Goal: Contribute content

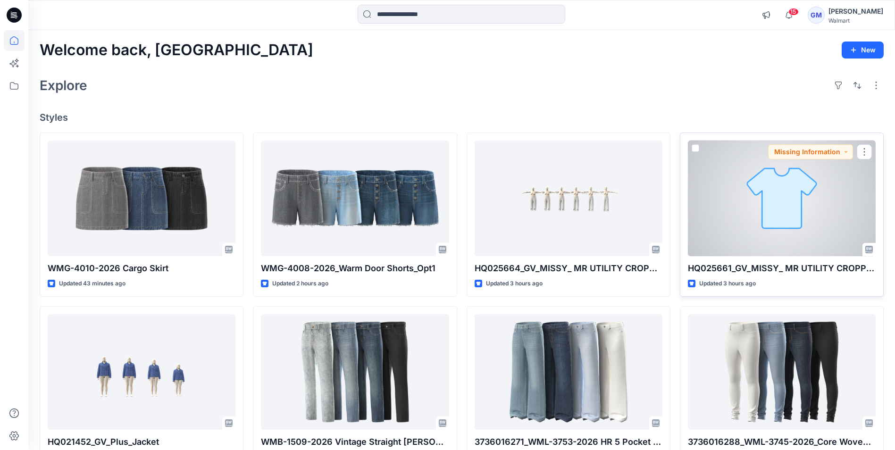
click at [810, 248] on div at bounding box center [782, 199] width 188 height 116
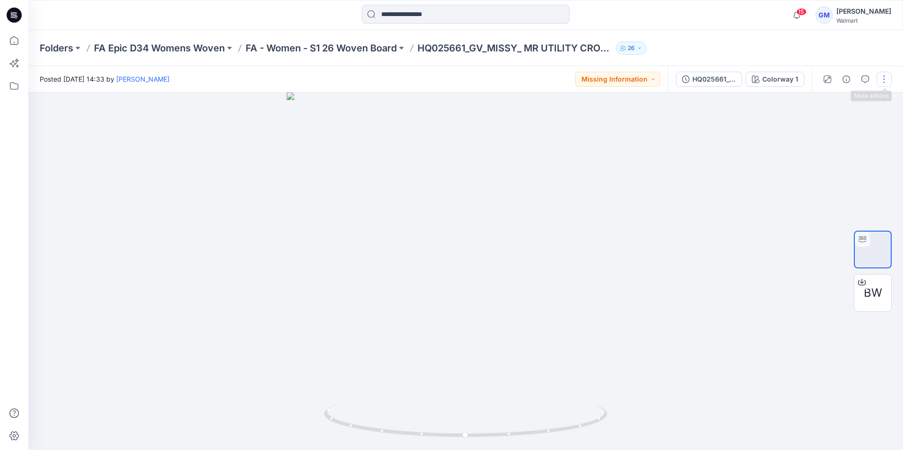
click at [879, 76] on button "button" at bounding box center [883, 79] width 15 height 15
click at [821, 128] on p "Edit" at bounding box center [824, 128] width 12 height 10
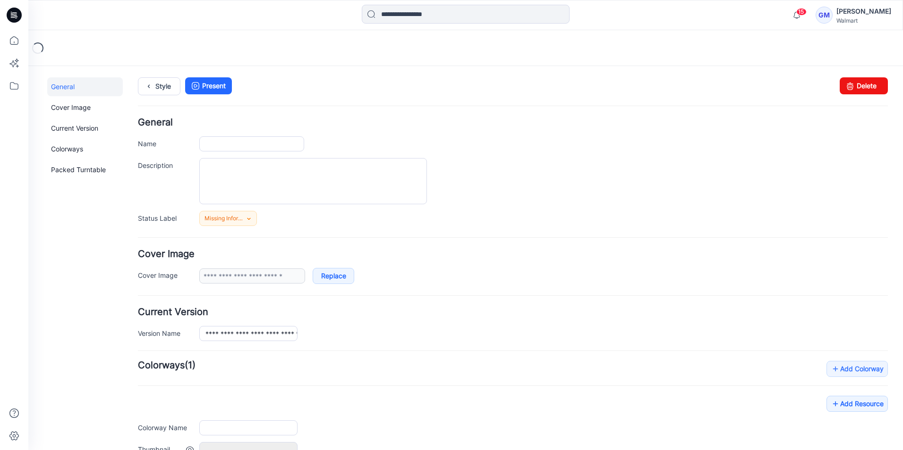
type input "**********"
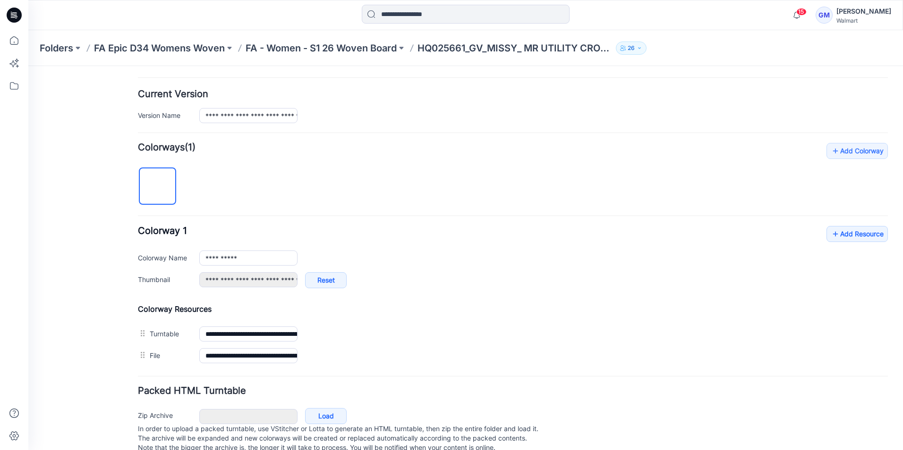
scroll to position [243, 0]
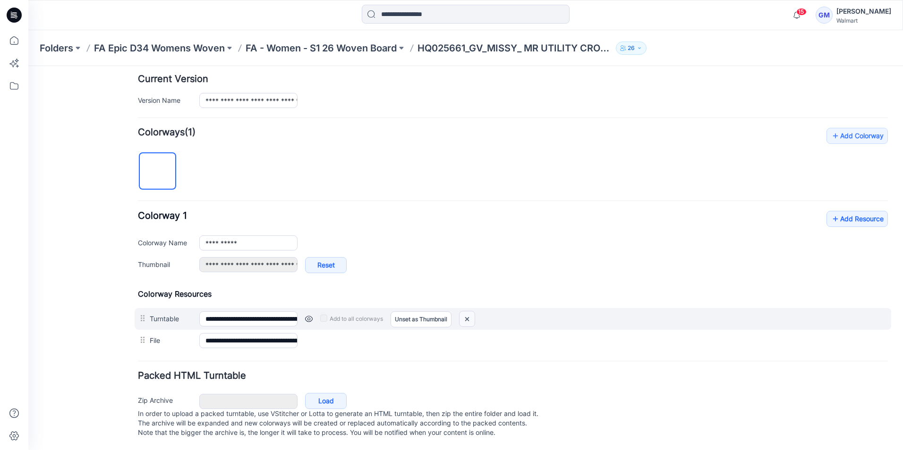
drag, startPoint x: 473, startPoint y: 308, endPoint x: 524, endPoint y: 119, distance: 195.8
click at [473, 312] on img at bounding box center [466, 320] width 15 height 16
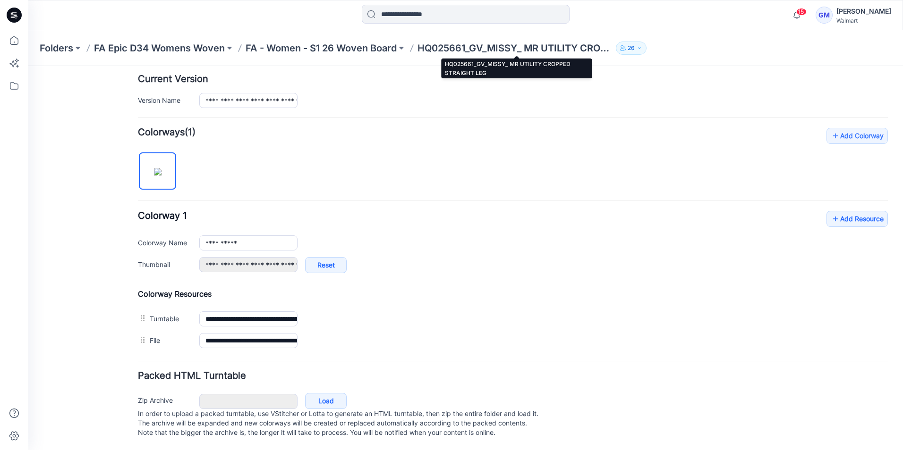
type input "**********"
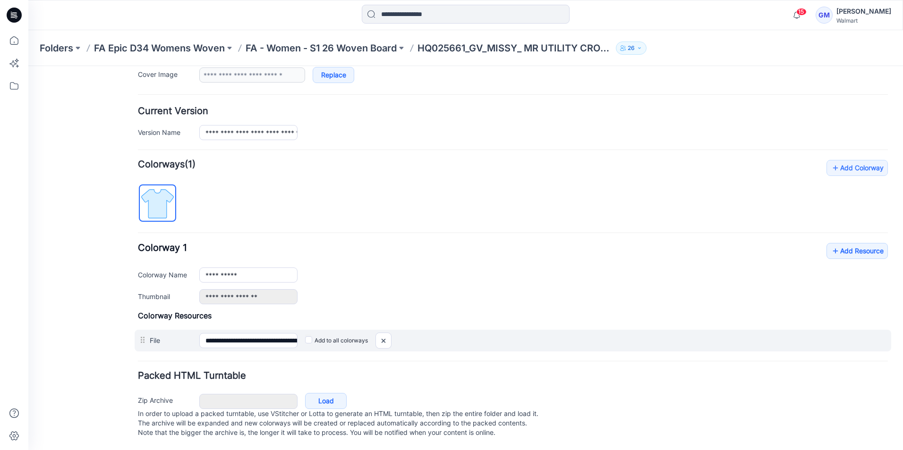
scroll to position [211, 0]
drag, startPoint x: 385, startPoint y: 330, endPoint x: 525, endPoint y: 118, distance: 253.7
click at [385, 333] on img at bounding box center [383, 341] width 15 height 16
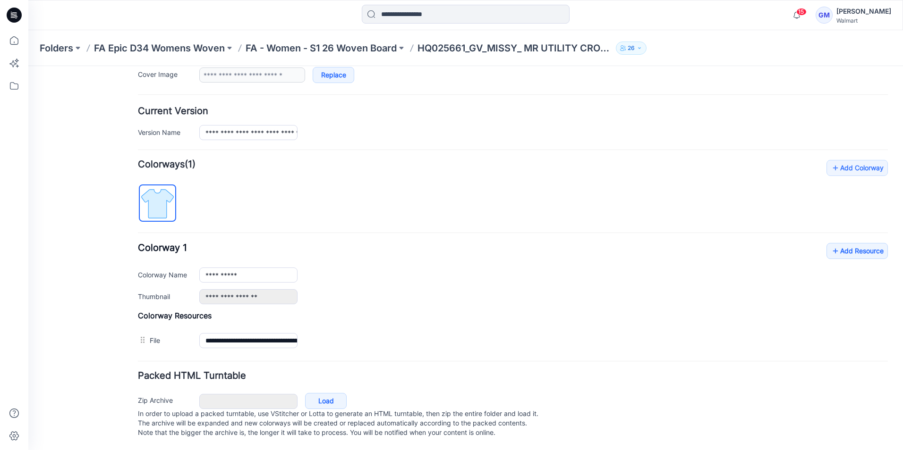
scroll to position [179, 0]
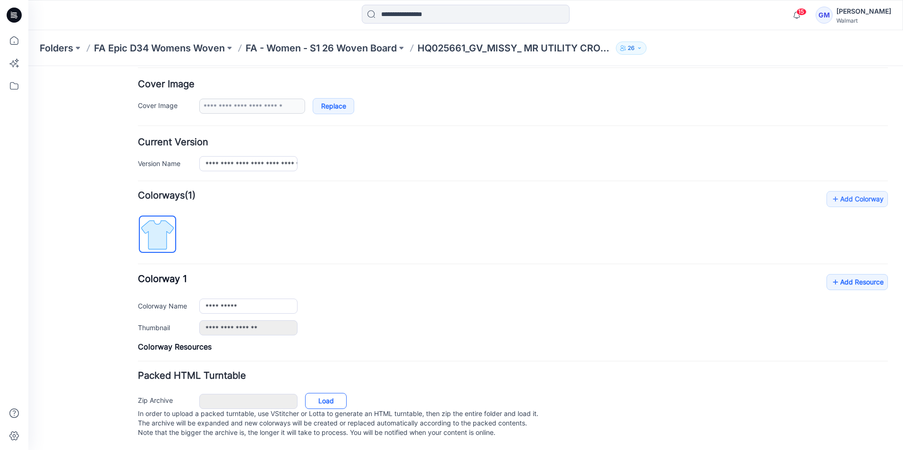
click at [329, 393] on link "Load" at bounding box center [326, 401] width 42 height 16
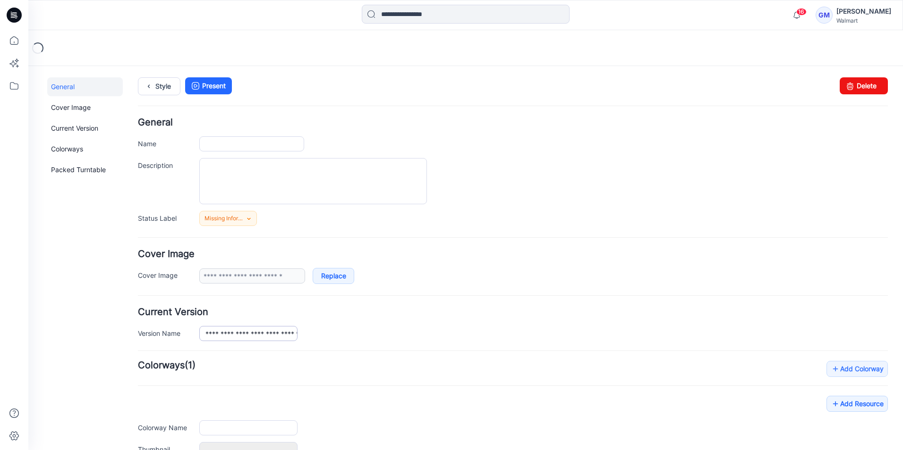
type input "**********"
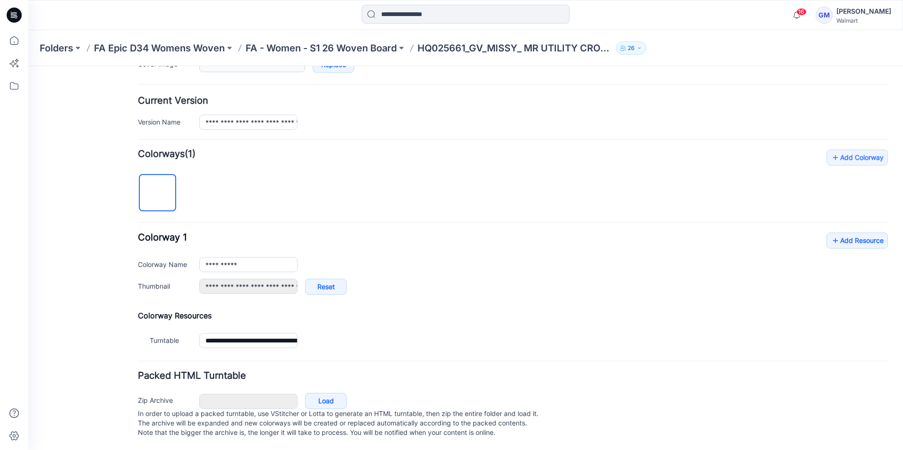
scroll to position [221, 0]
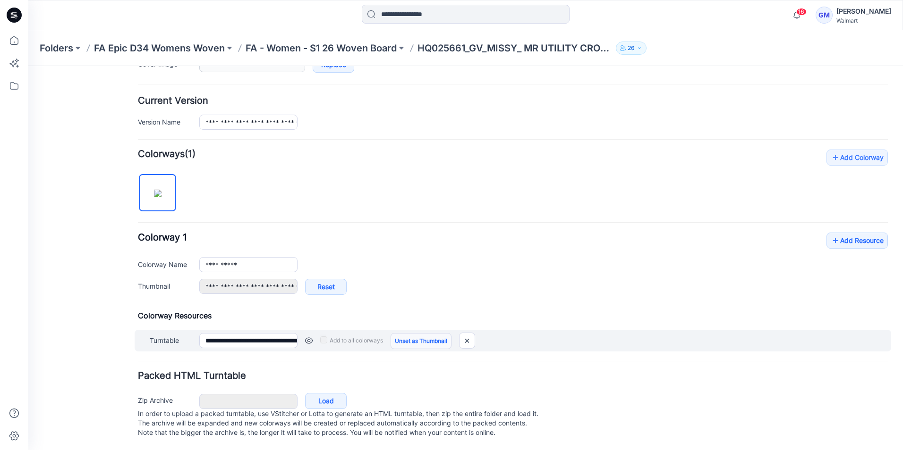
click at [418, 333] on link "Unset as Thumbnail" at bounding box center [420, 341] width 61 height 16
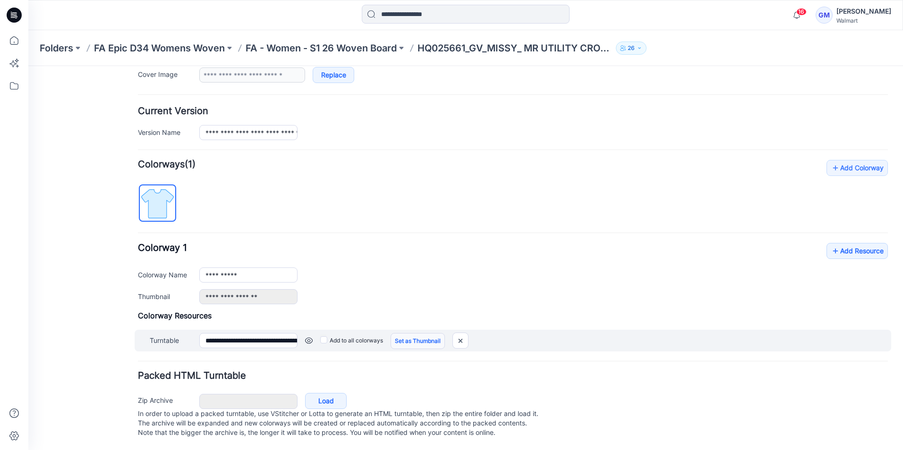
click at [419, 333] on link "Set as Thumbnail" at bounding box center [417, 341] width 54 height 16
type input "**********"
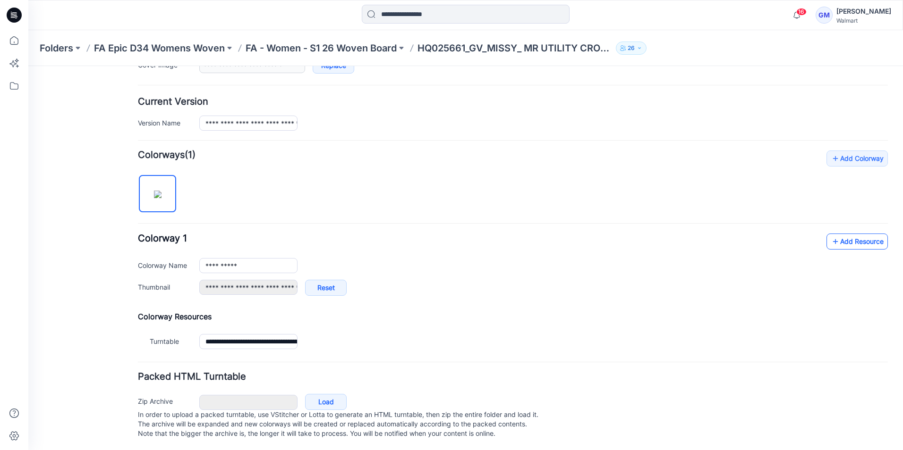
click at [845, 243] on link "Add Resource" at bounding box center [856, 242] width 61 height 16
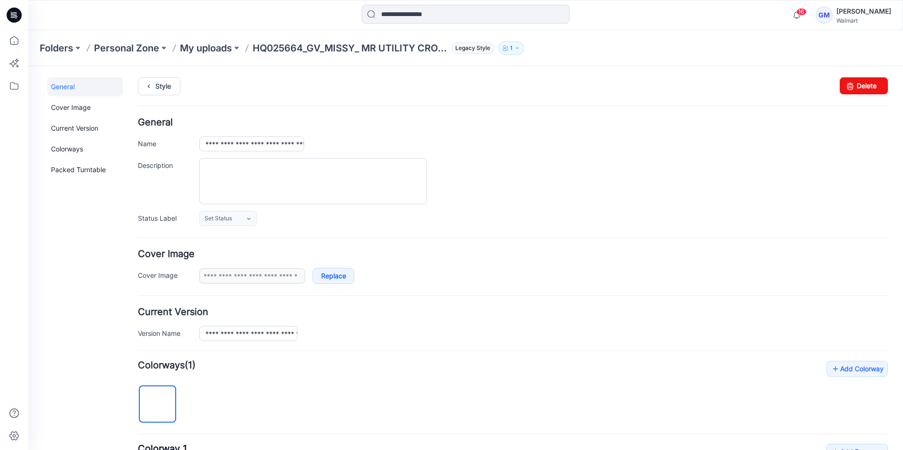
scroll to position [221, 0]
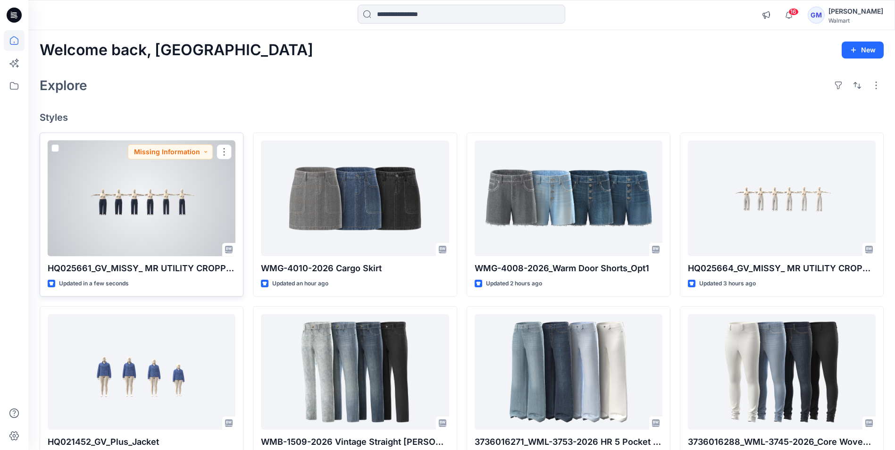
click at [183, 233] on div at bounding box center [142, 199] width 188 height 116
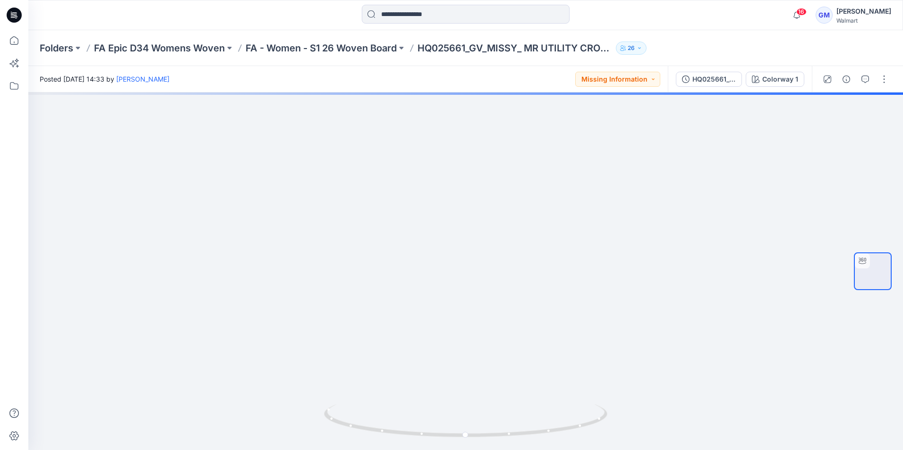
click at [10, 14] on icon at bounding box center [14, 15] width 15 height 15
